Goal: Information Seeking & Learning: Learn about a topic

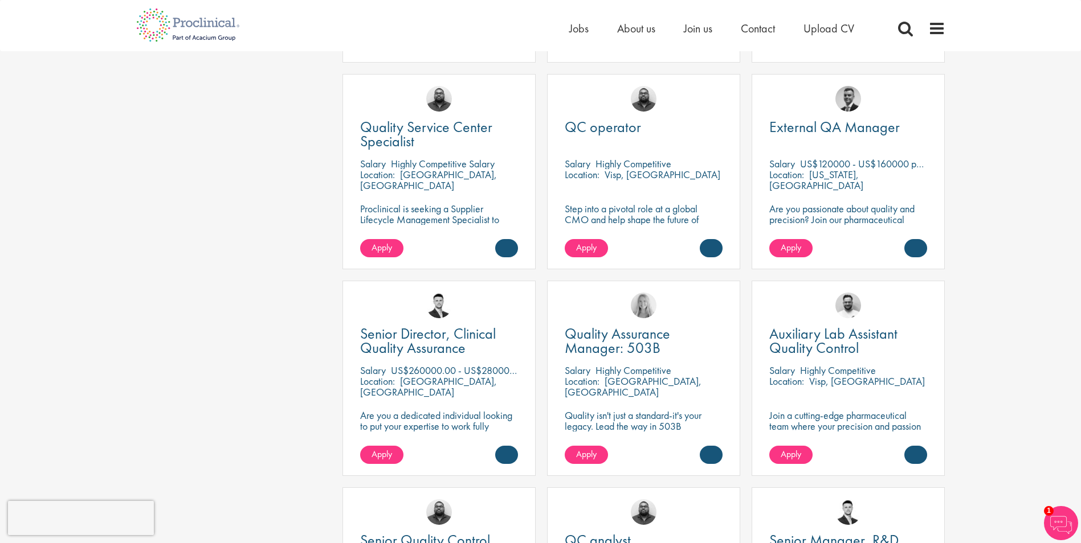
scroll to position [551, 0]
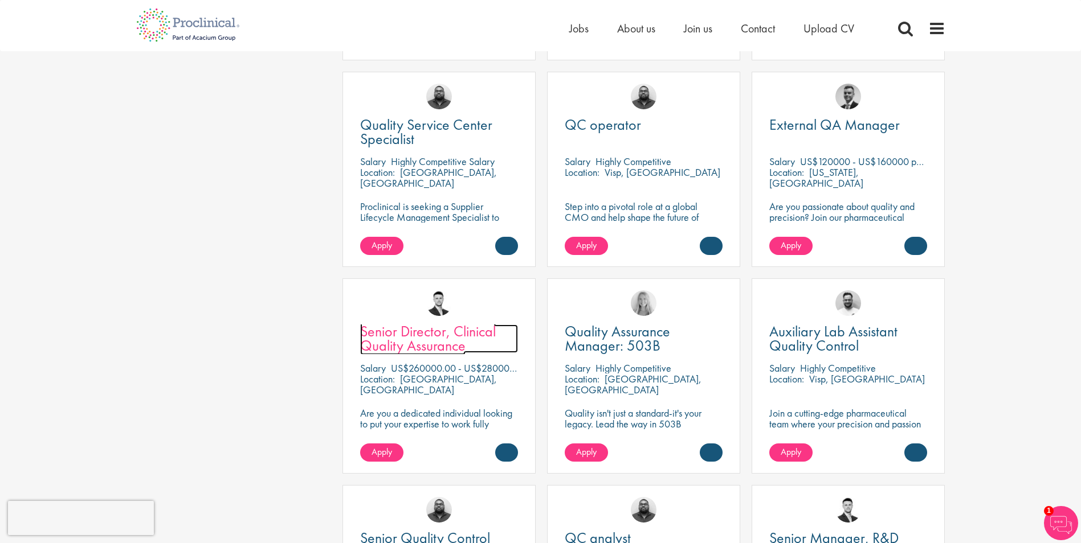
click at [390, 325] on span "Senior Director, Clinical Quality Assurance" at bounding box center [428, 339] width 136 height 34
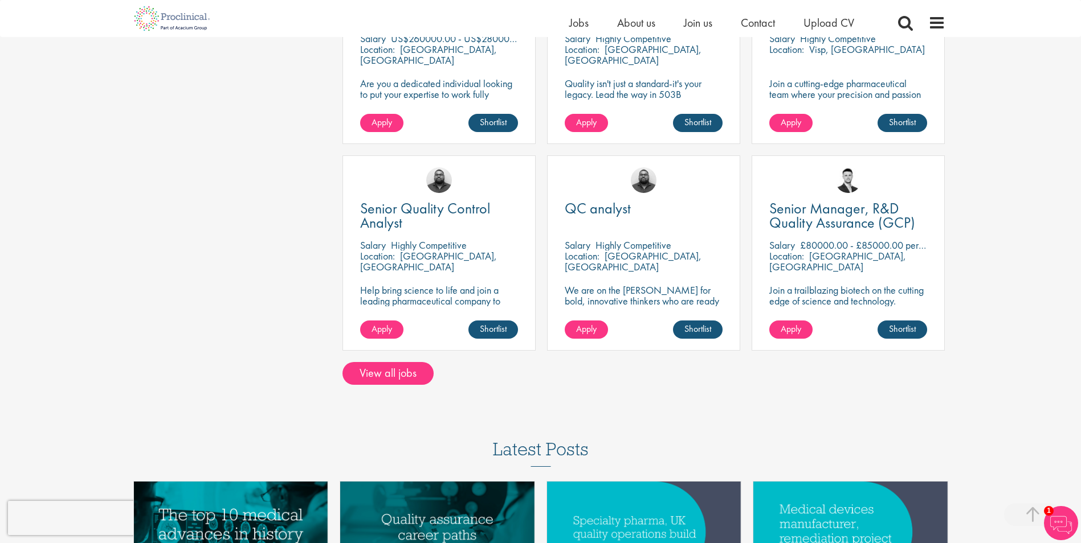
scroll to position [894, 0]
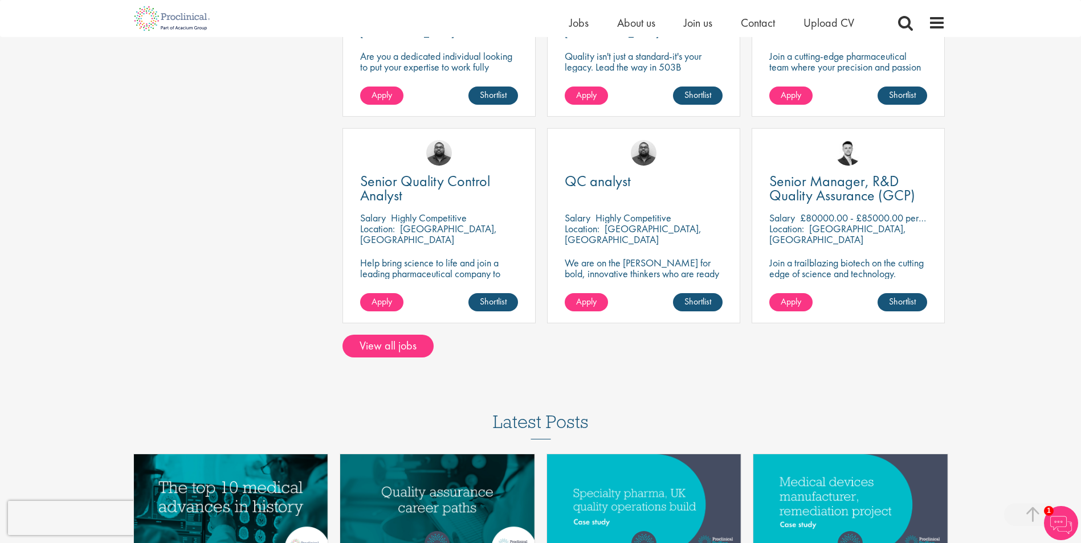
click at [380, 320] on div "Senior Quality Control Analyst Salary Highly Competitive Location: Neuchâtel, S…" at bounding box center [439, 231] width 204 height 207
click at [356, 348] on div "Home > Life Science Jobs > Quality Assurance & Compliance jobs" at bounding box center [540, 156] width 1081 height 2100
click at [370, 338] on link "View all jobs" at bounding box center [387, 346] width 91 height 23
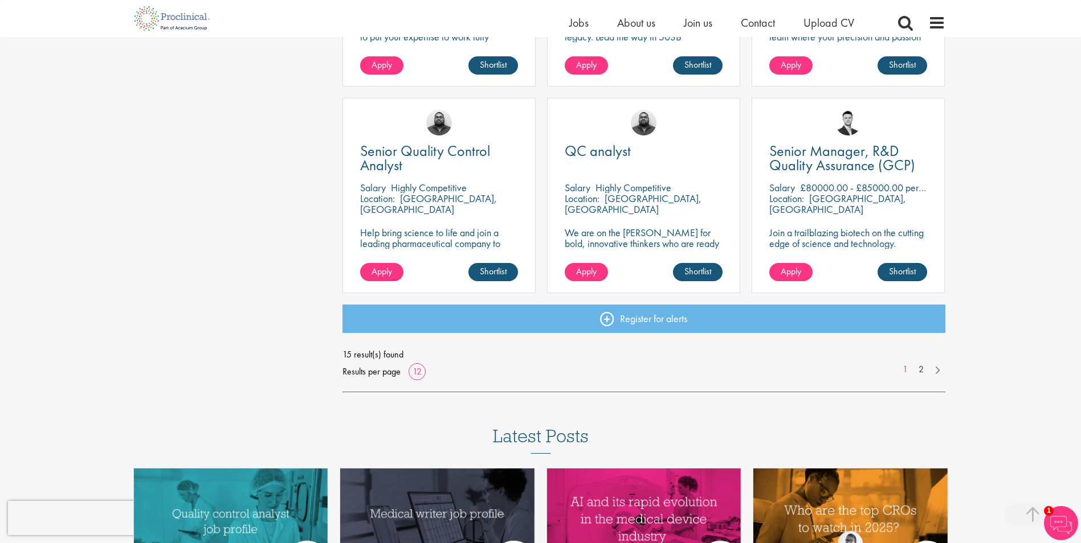
scroll to position [783, 0]
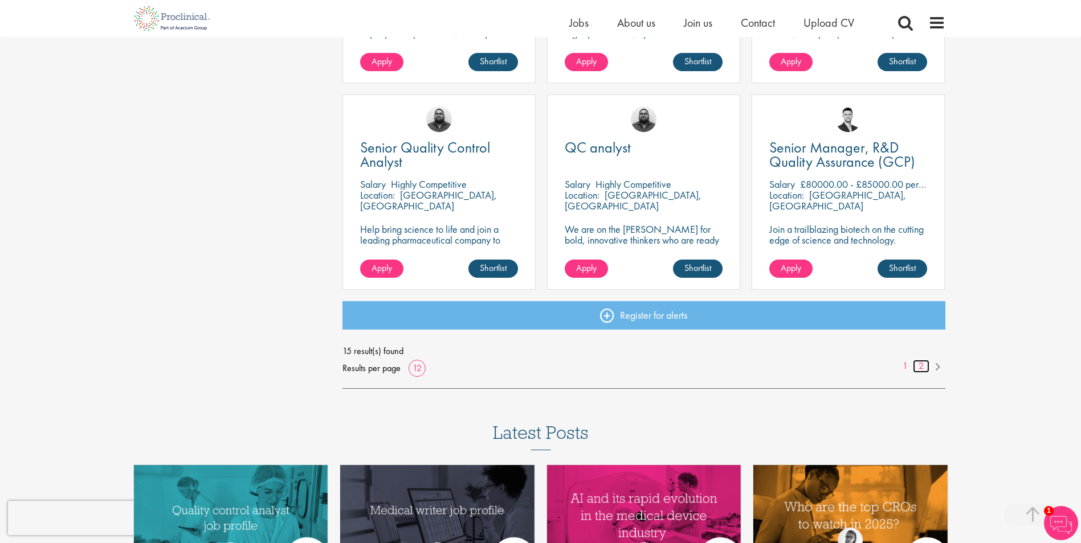
click at [921, 367] on link "2" at bounding box center [921, 366] width 17 height 13
